Goal: Information Seeking & Learning: Learn about a topic

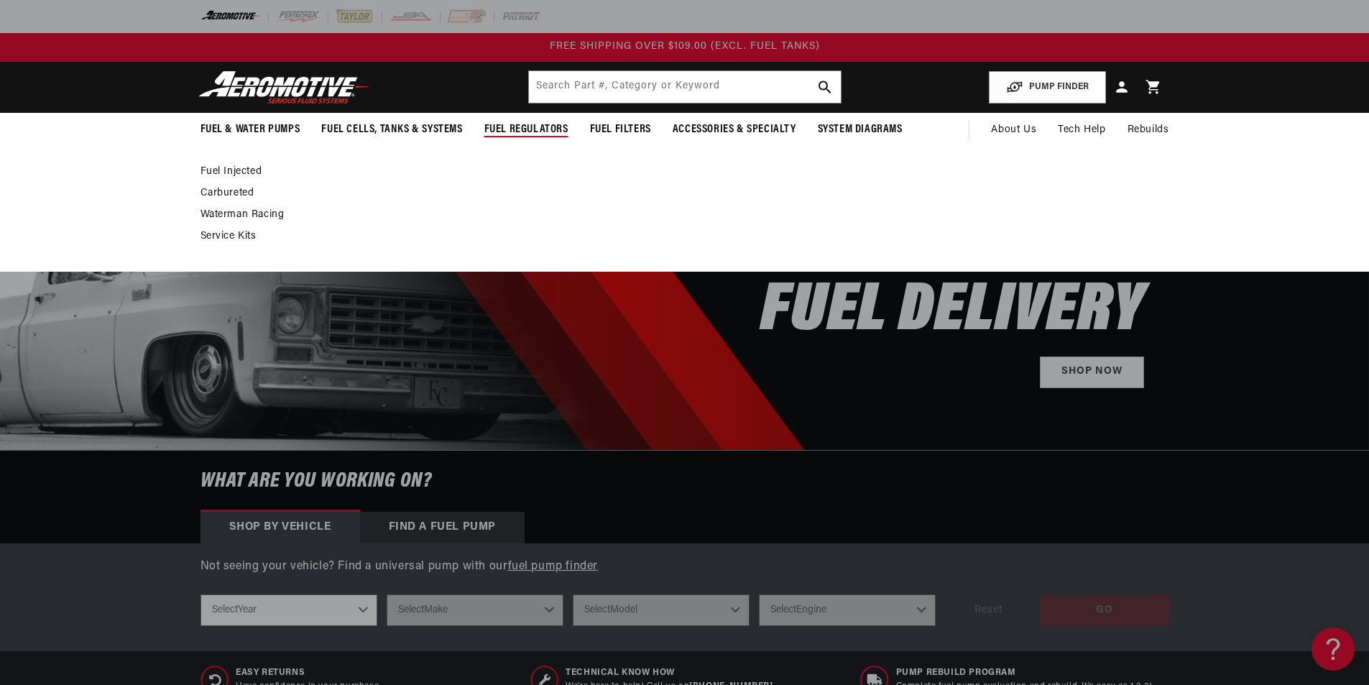
click at [519, 131] on span "Fuel Regulators" at bounding box center [526, 129] width 84 height 15
click at [232, 169] on link "Fuel Injected" at bounding box center [677, 171] width 954 height 13
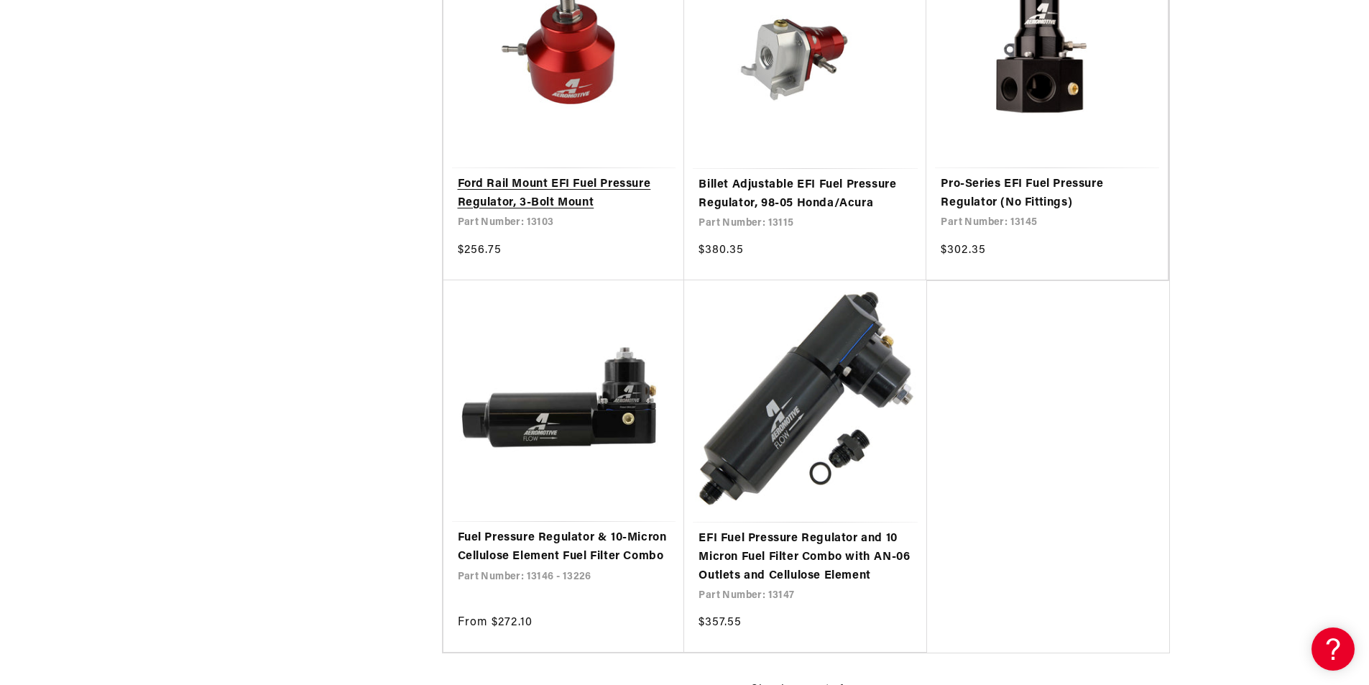
scroll to position [3017, 0]
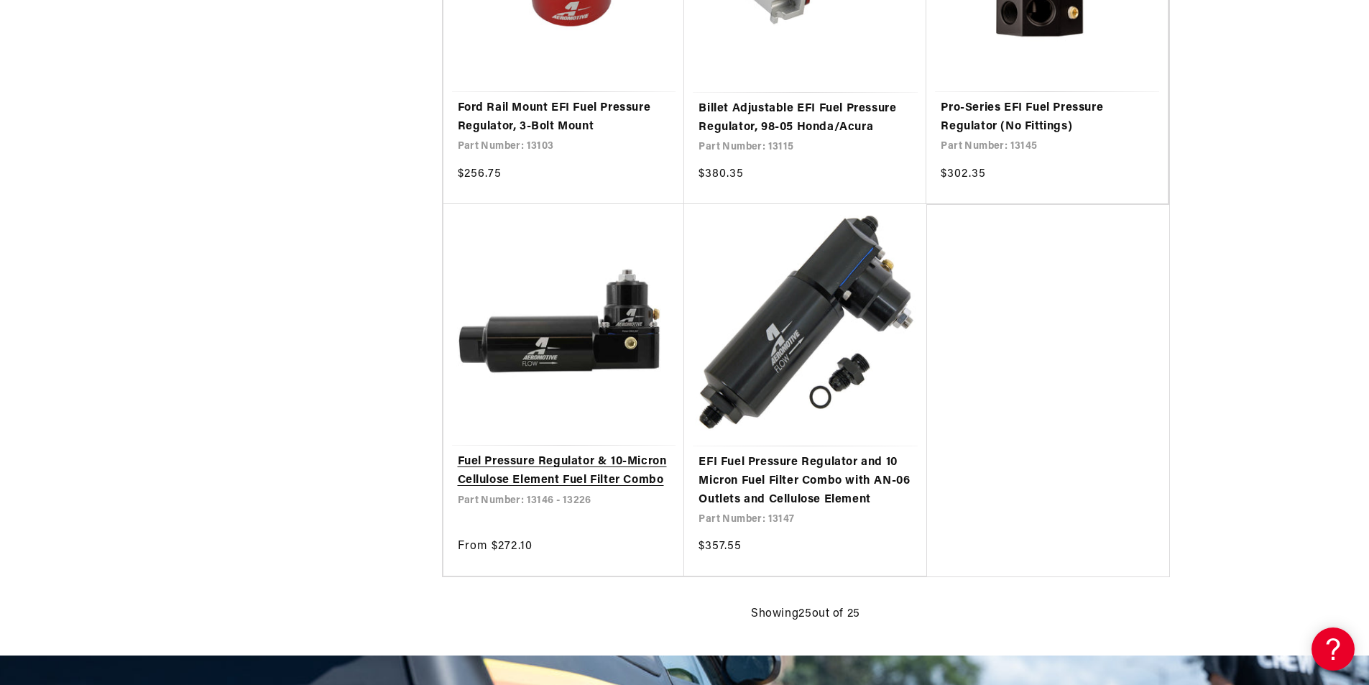
click at [558, 459] on link "Fuel Pressure Regulator & 10-Micron Cellulose Element Fuel Filter Combo" at bounding box center [564, 471] width 213 height 37
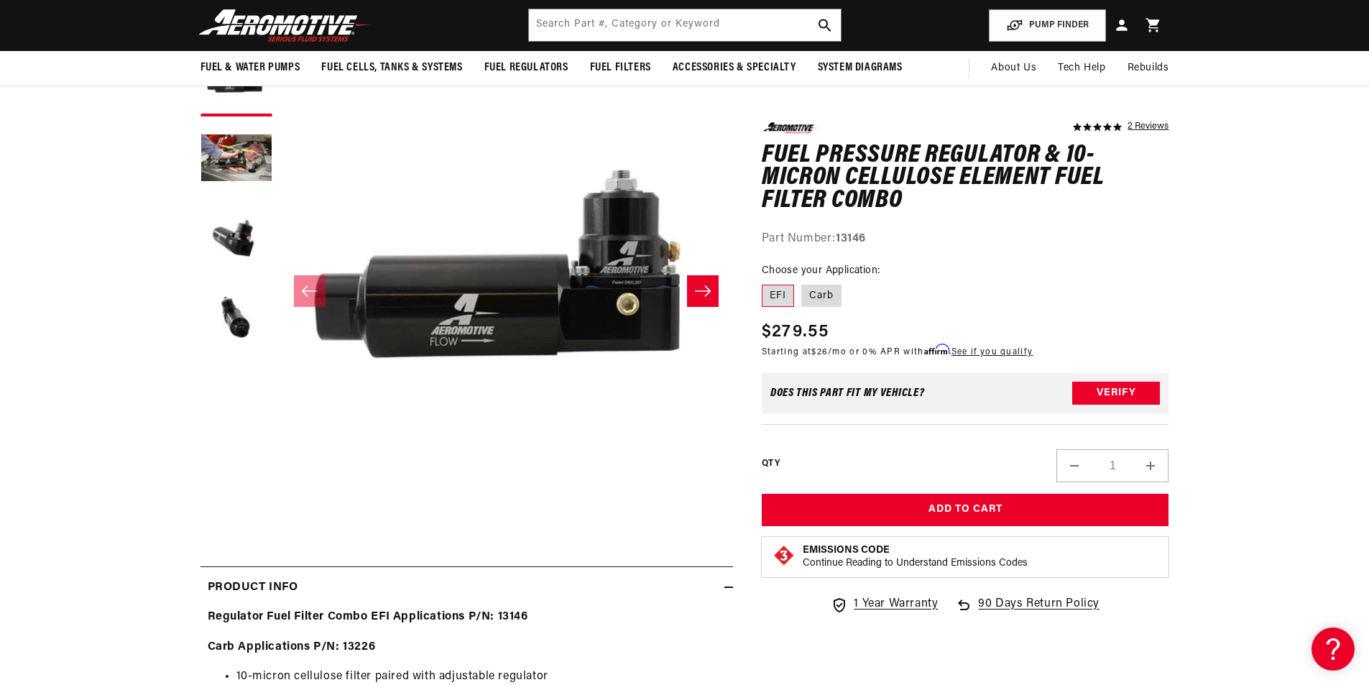
scroll to position [144, 0]
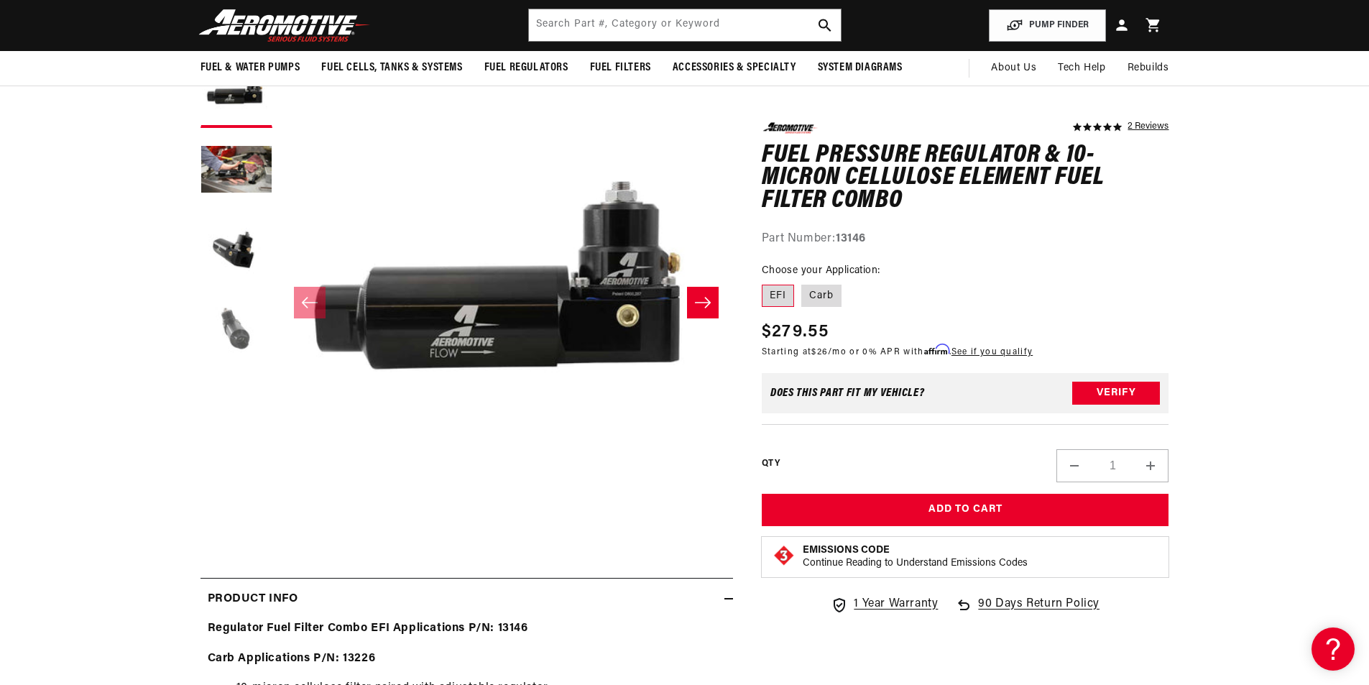
click at [228, 334] on button "Load image 4 in gallery view" at bounding box center [236, 329] width 72 height 72
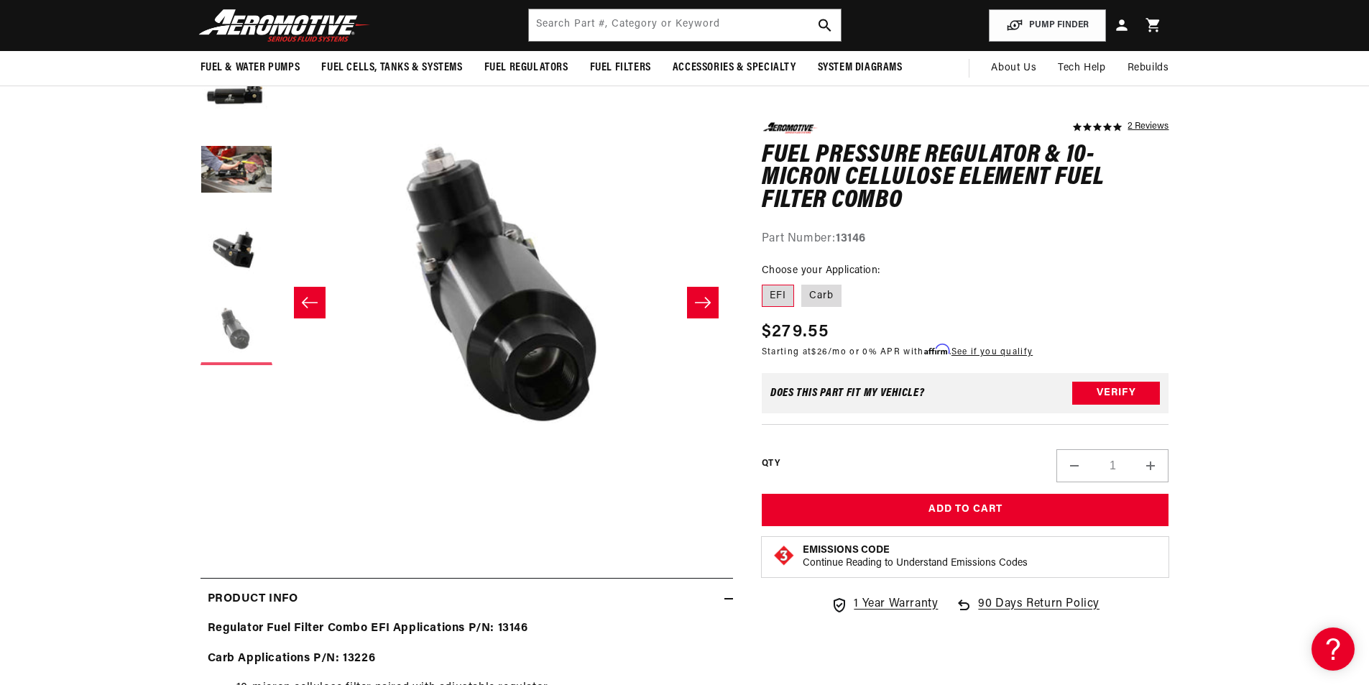
scroll to position [1, 1361]
click at [233, 251] on button "Load image 3 in gallery view" at bounding box center [236, 250] width 72 height 72
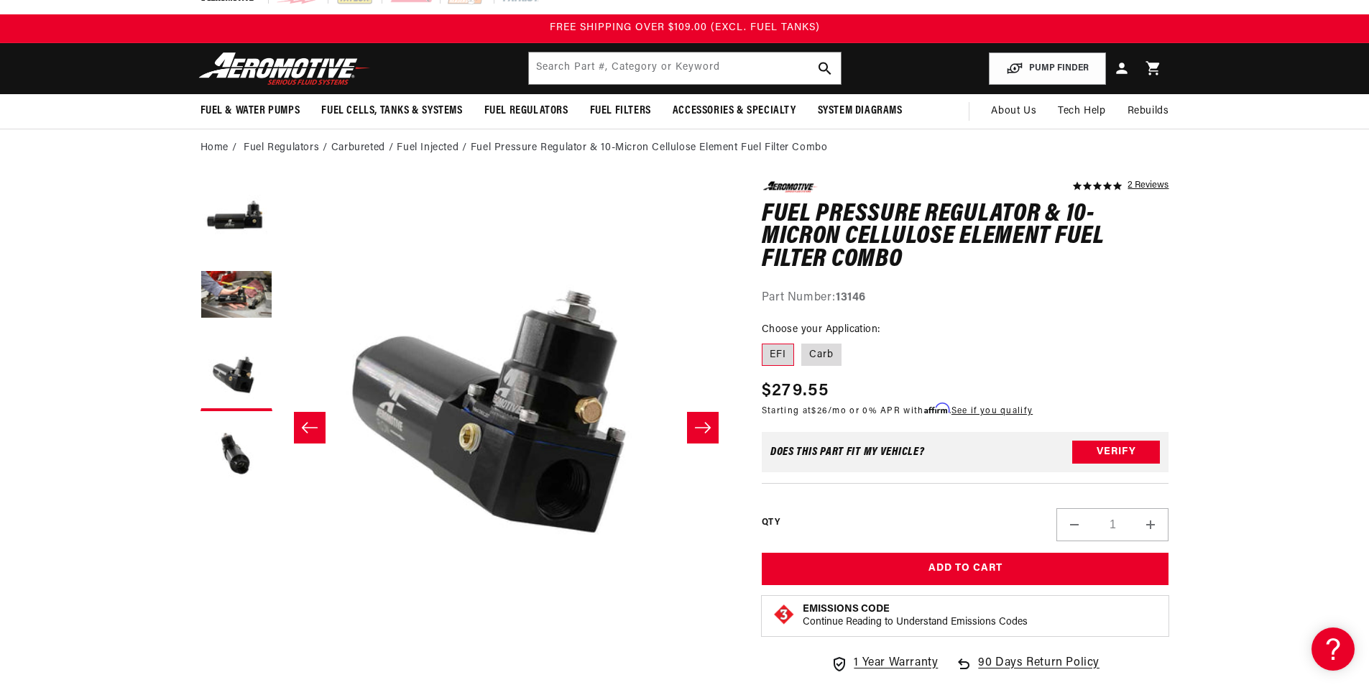
scroll to position [0, 0]
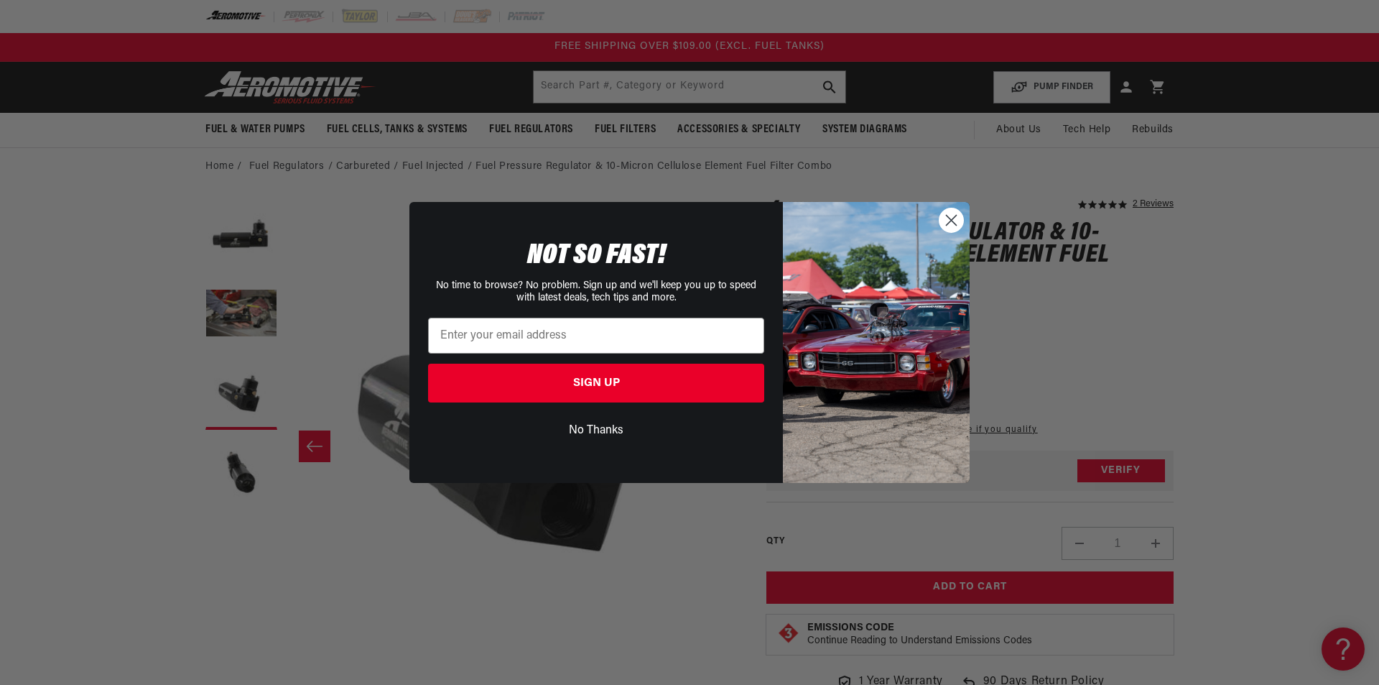
click at [951, 215] on circle "Close dialog" at bounding box center [952, 220] width 24 height 24
